Goal: Transaction & Acquisition: Purchase product/service

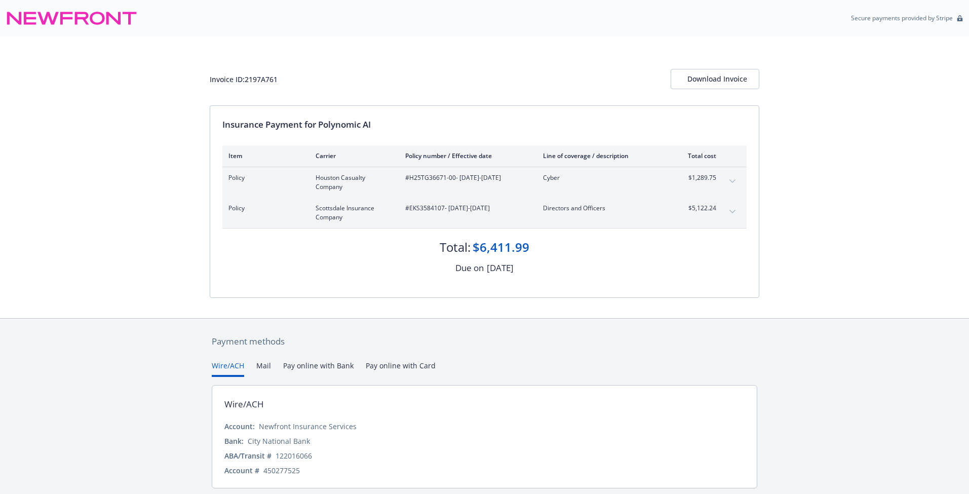
click at [734, 180] on icon "expand content" at bounding box center [733, 181] width 6 height 4
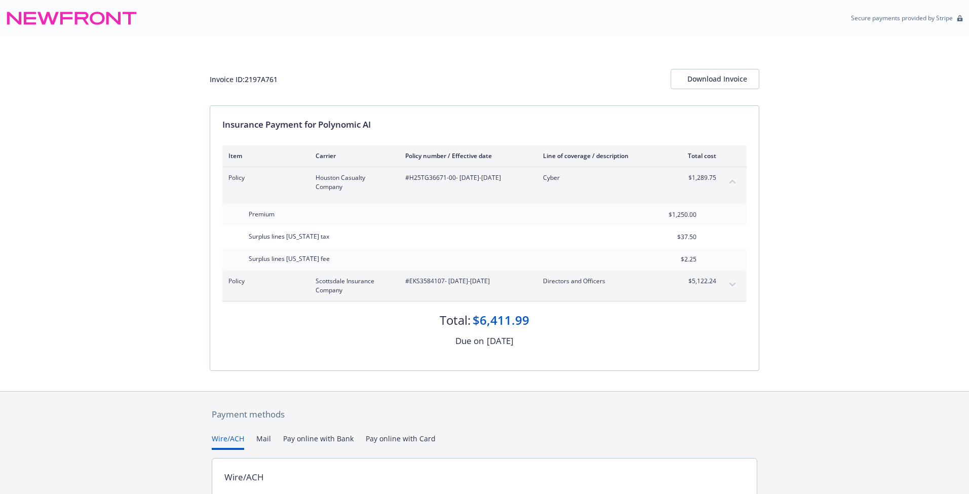
click at [732, 281] on button "expand content" at bounding box center [733, 285] width 16 height 16
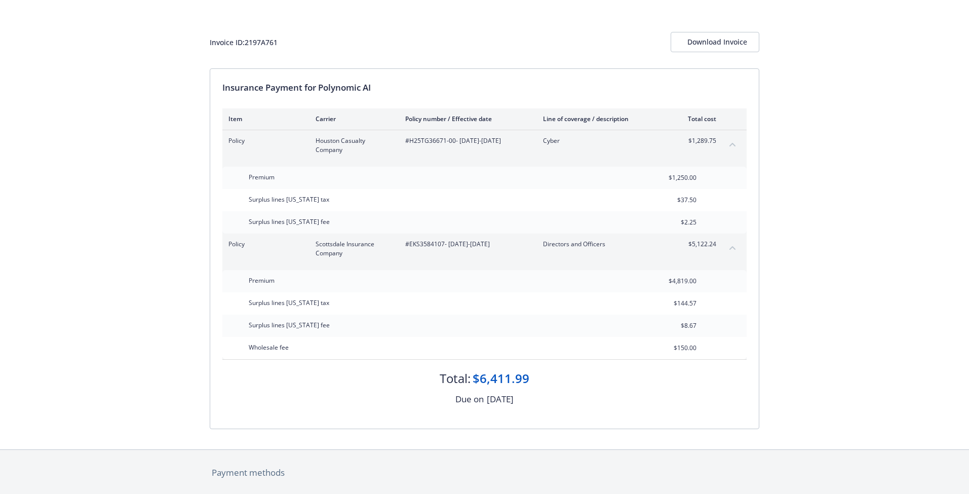
scroll to position [39, 0]
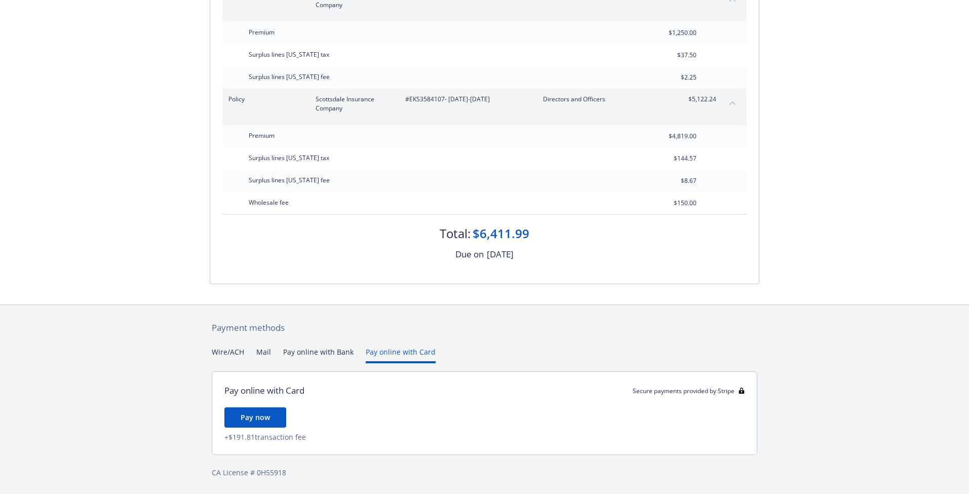
click at [415, 336] on div "Payment methods Wire/ACH Mail Pay online with Bank Pay online with Card Pay onl…" at bounding box center [485, 400] width 550 height 190
click at [323, 354] on button "Pay online with Bank" at bounding box center [318, 356] width 70 height 17
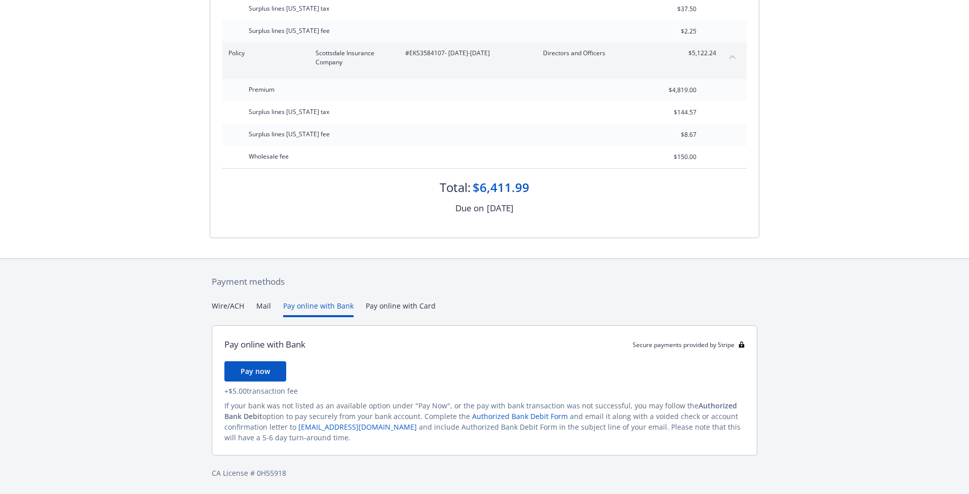
scroll to position [228, 0]
click at [254, 308] on div "Wire/ACH Mail Pay online with Bank Pay online with Card" at bounding box center [485, 309] width 546 height 17
click at [262, 308] on button "Mail" at bounding box center [263, 309] width 15 height 17
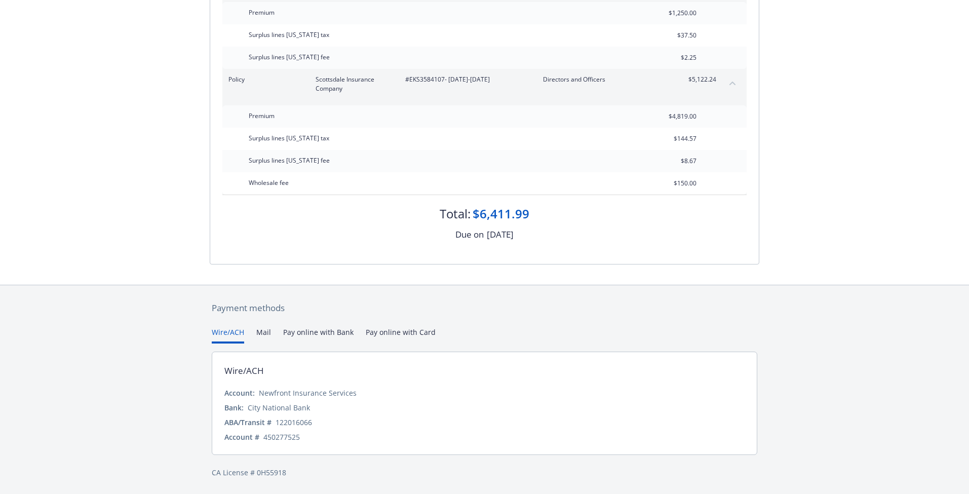
click at [230, 308] on div "Payment methods Wire/ACH Mail Pay online with Bank Pay online with Card Wire/AC…" at bounding box center [485, 389] width 550 height 209
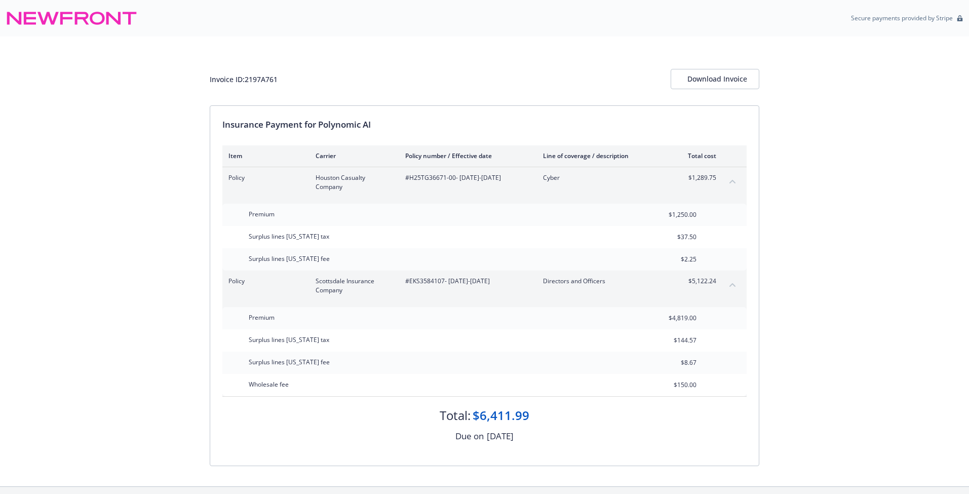
scroll to position [0, 0]
click at [732, 287] on button "collapse content" at bounding box center [733, 285] width 16 height 16
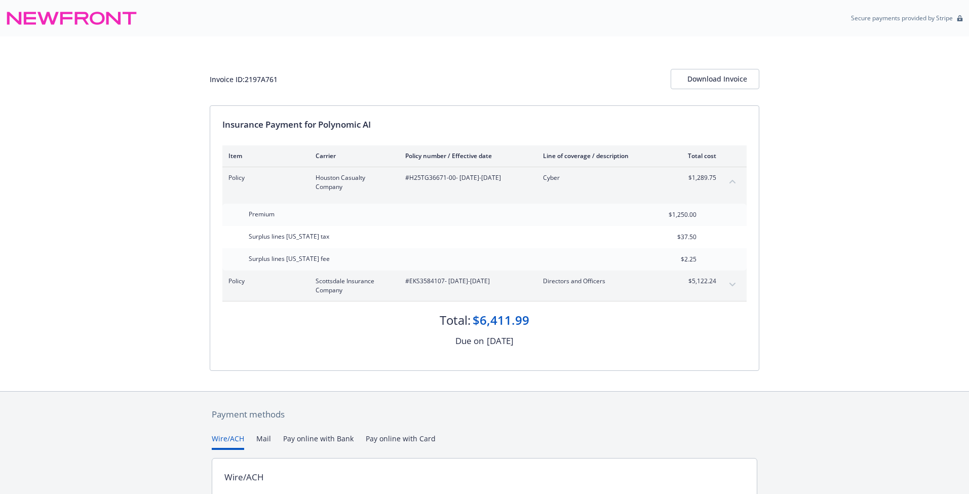
click at [730, 183] on button "collapse content" at bounding box center [733, 181] width 16 height 16
